Goal: Find specific page/section: Find specific page/section

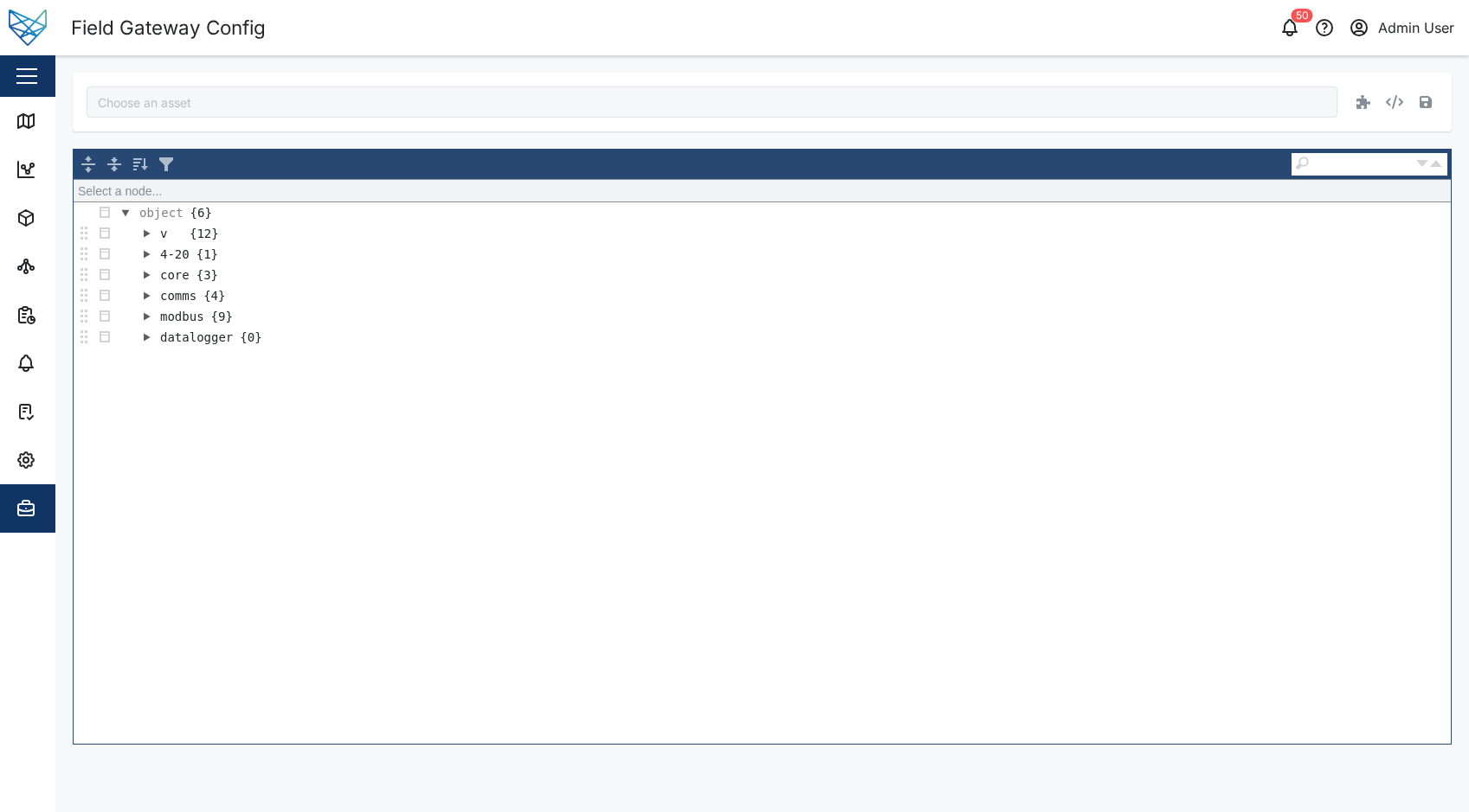
type input "BG95 VFG Test Board 3fe9NrY9CV"
